Goal: Navigation & Orientation: Understand site structure

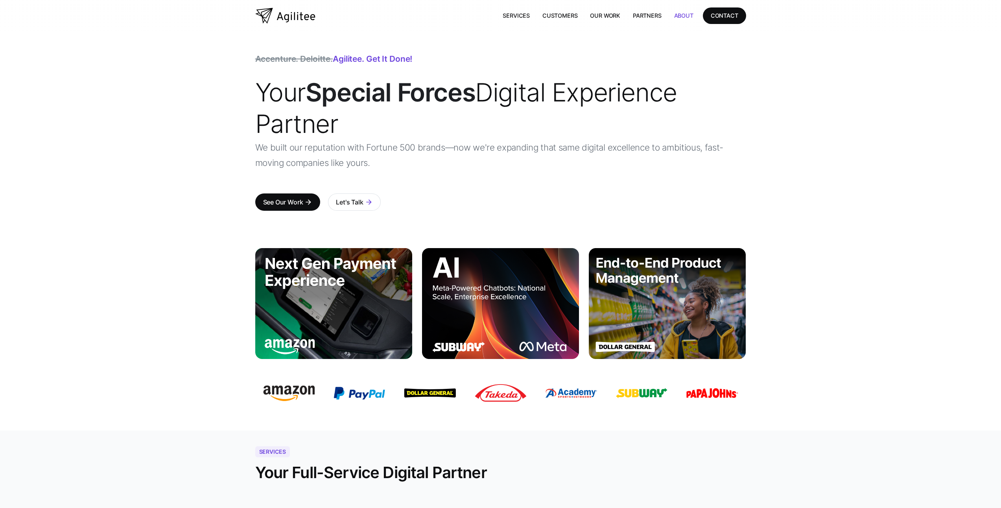
click at [683, 15] on link "About" at bounding box center [684, 15] width 32 height 16
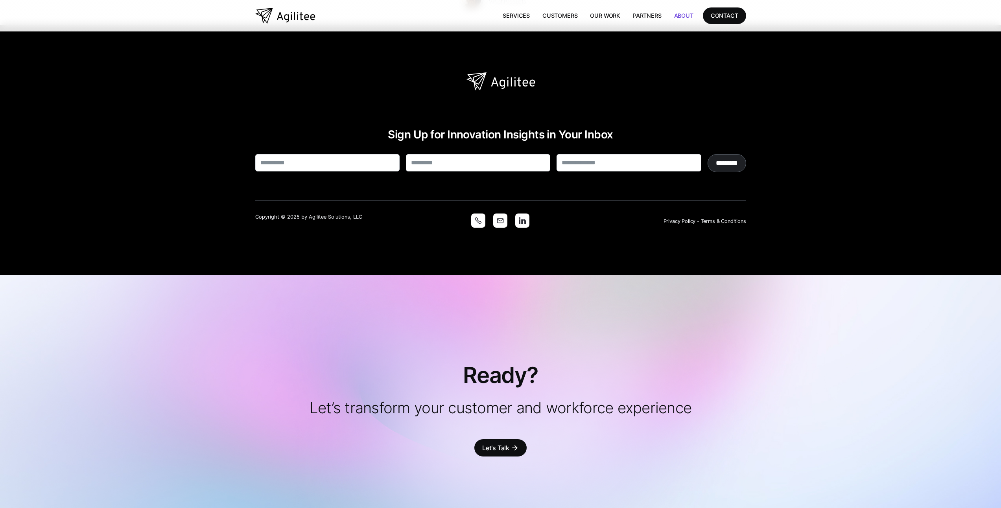
scroll to position [1574, 0]
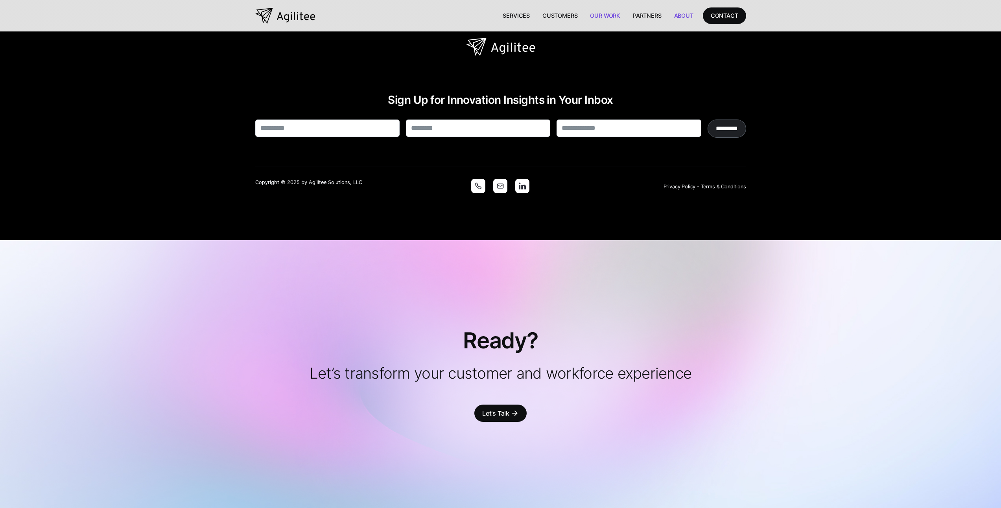
click at [599, 14] on link "Our Work" at bounding box center [605, 15] width 43 height 16
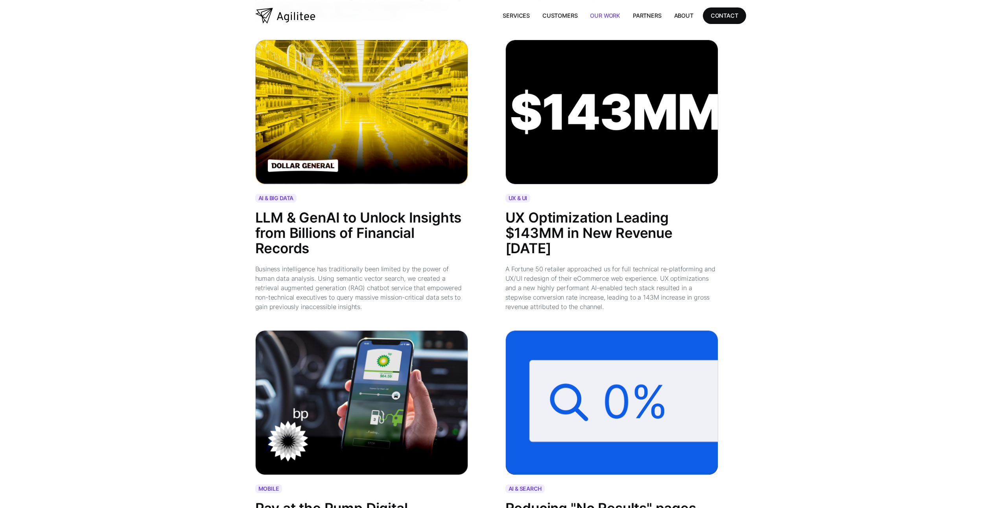
scroll to position [600, 0]
